Goal: Information Seeking & Learning: Understand process/instructions

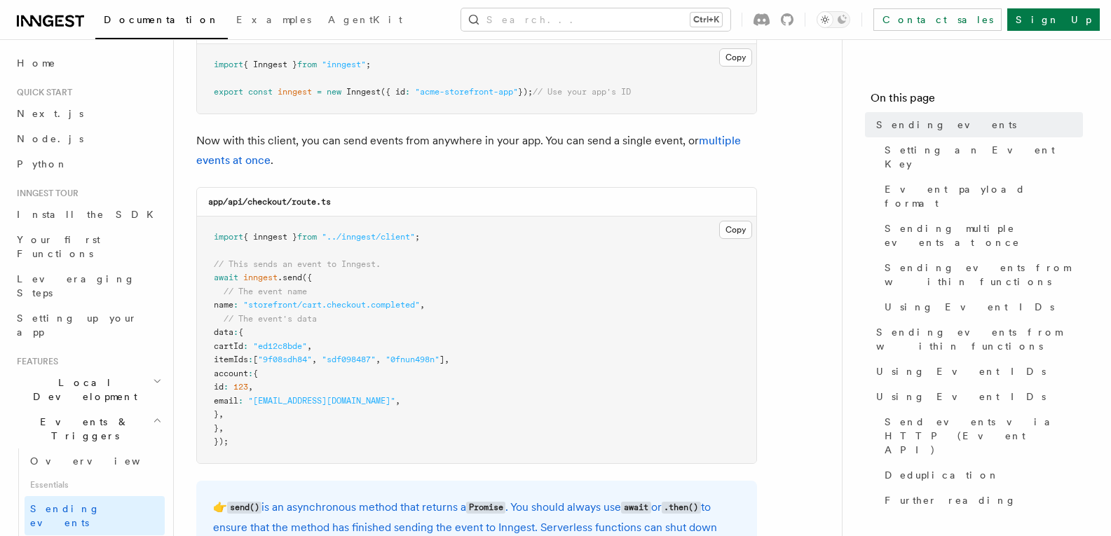
scroll to position [277, 0]
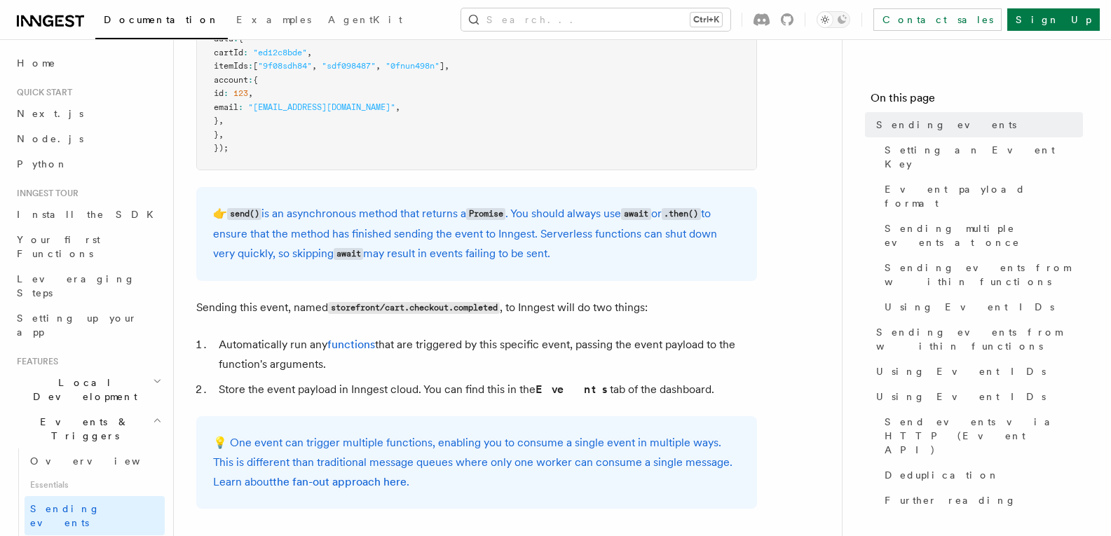
click at [481, 130] on pre "import { inngest } from "../inngest/client" ; // This sends an event to Inngest…" at bounding box center [476, 46] width 559 height 247
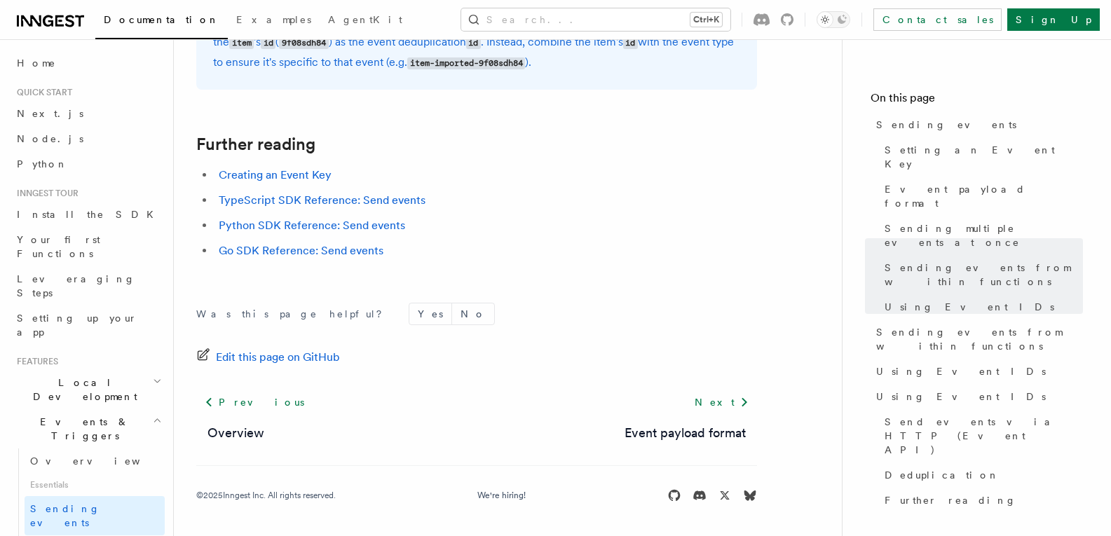
scroll to position [4100, 0]
click at [306, 172] on link "Creating an Event Key" at bounding box center [275, 175] width 113 height 13
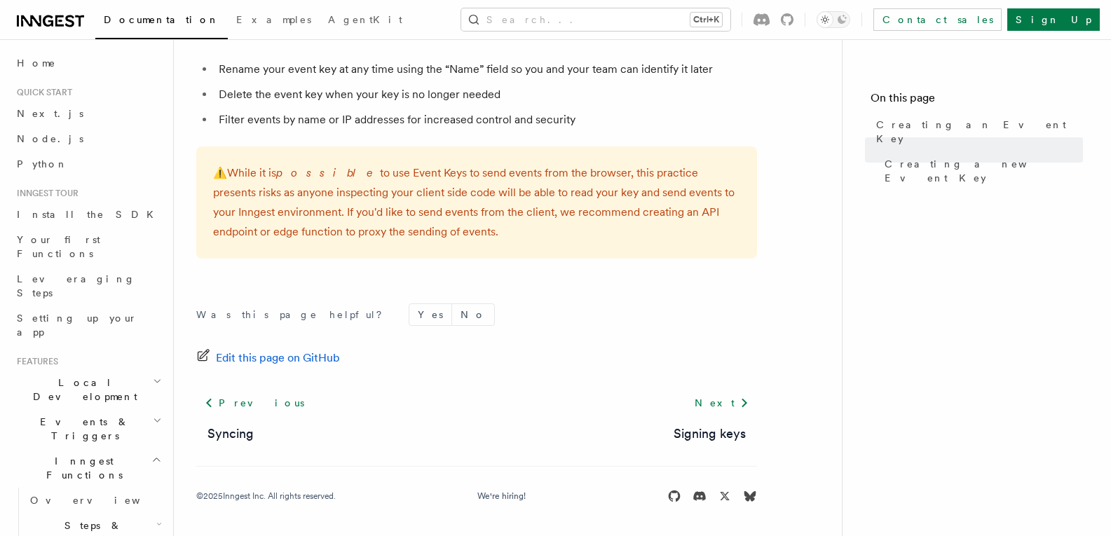
scroll to position [1064, 0]
